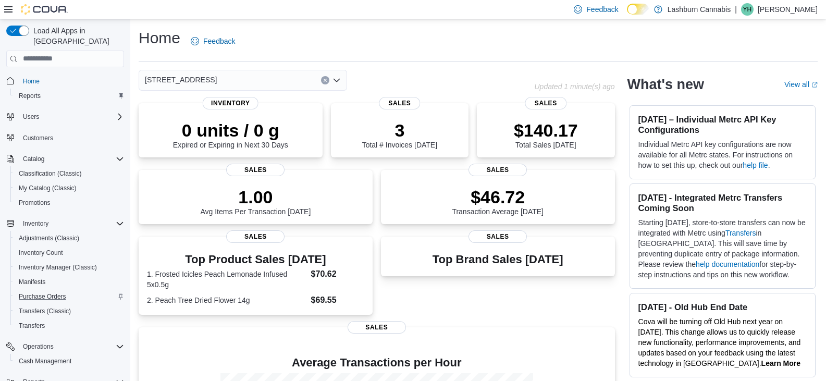
scroll to position [88, 0]
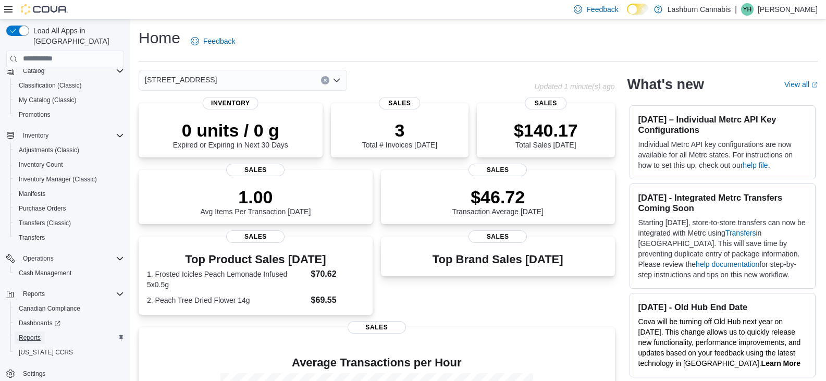
click at [30, 334] on span "Reports" at bounding box center [30, 338] width 22 height 8
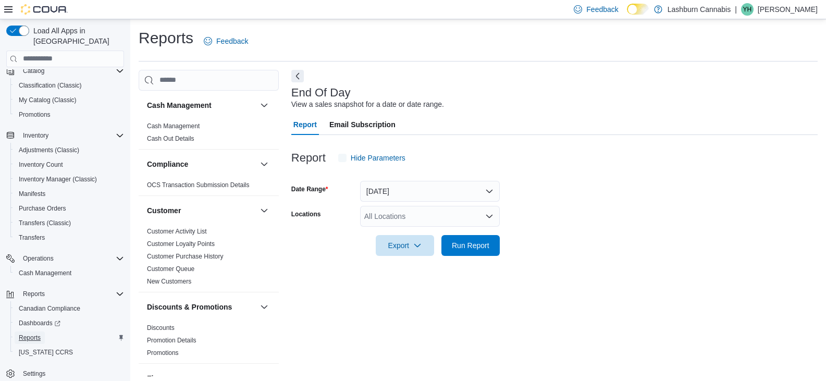
scroll to position [4, 0]
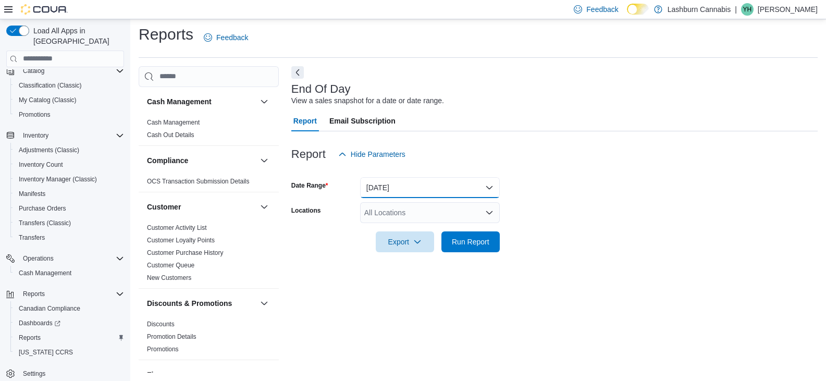
click at [439, 190] on button "Today" at bounding box center [430, 187] width 140 height 21
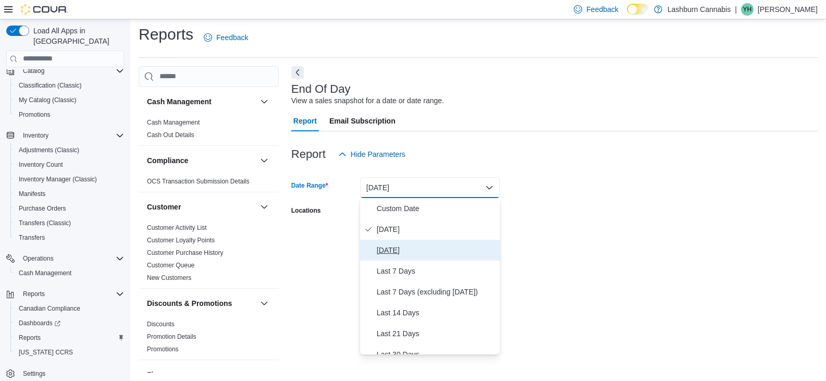
click at [398, 253] on span "Yesterday" at bounding box center [436, 250] width 119 height 13
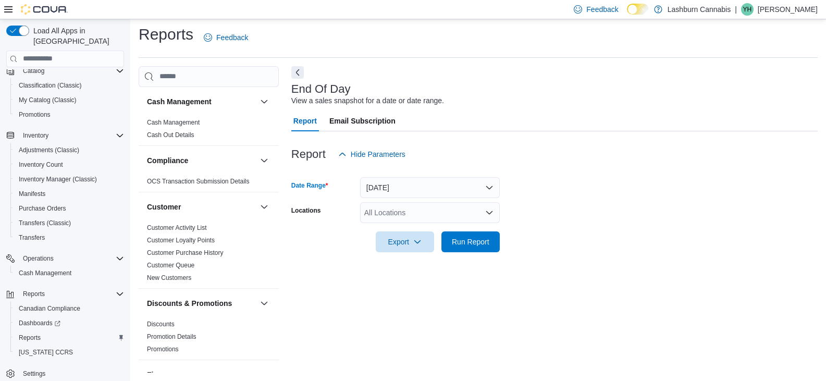
click at [402, 216] on div "All Locations" at bounding box center [430, 212] width 140 height 21
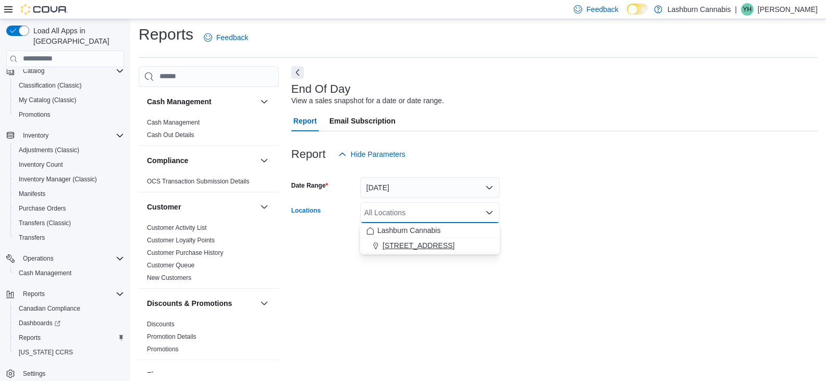
click at [397, 242] on span "83 Main St" at bounding box center [419, 245] width 72 height 10
click at [397, 241] on span "Export" at bounding box center [405, 241] width 46 height 21
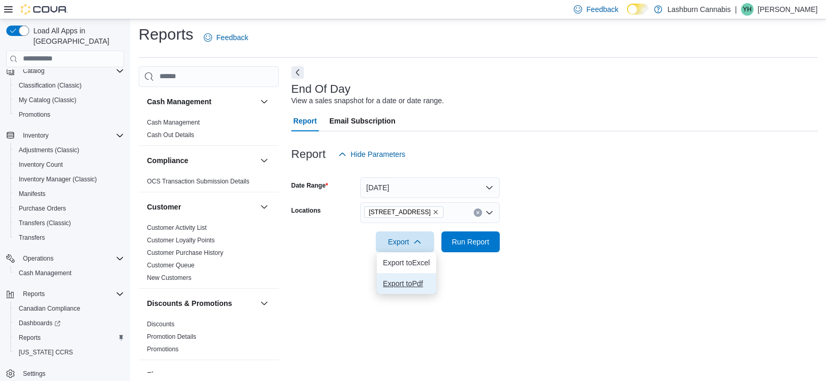
click at [403, 290] on button "Export to Pdf" at bounding box center [406, 283] width 59 height 21
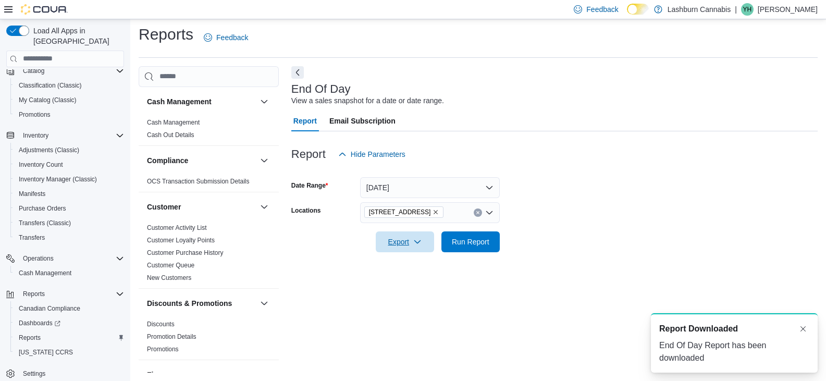
scroll to position [0, 0]
